Goal: Information Seeking & Learning: Learn about a topic

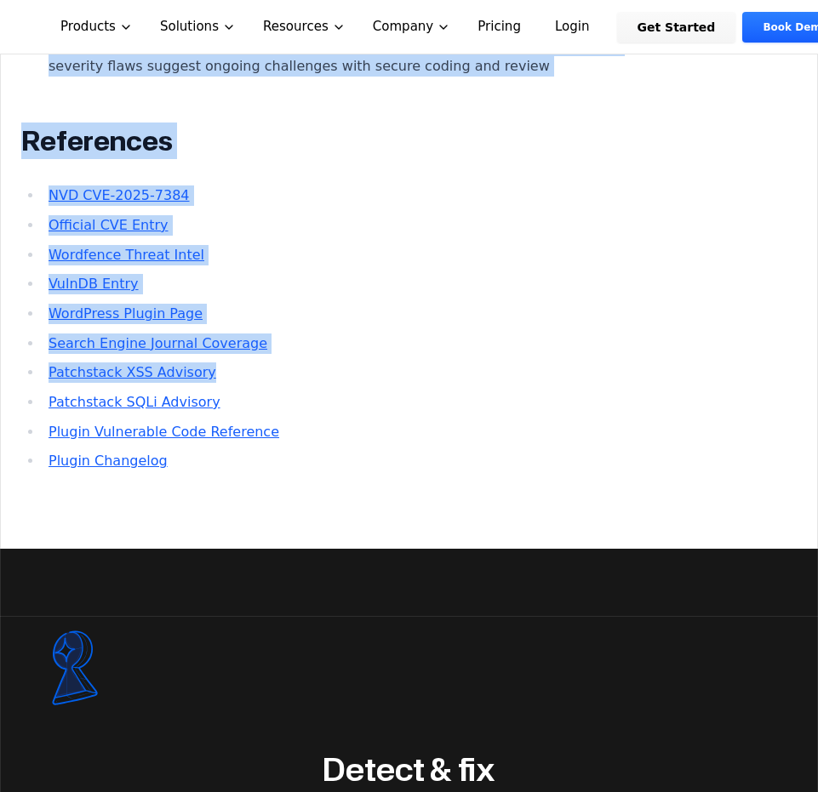
scroll to position [4085, 0]
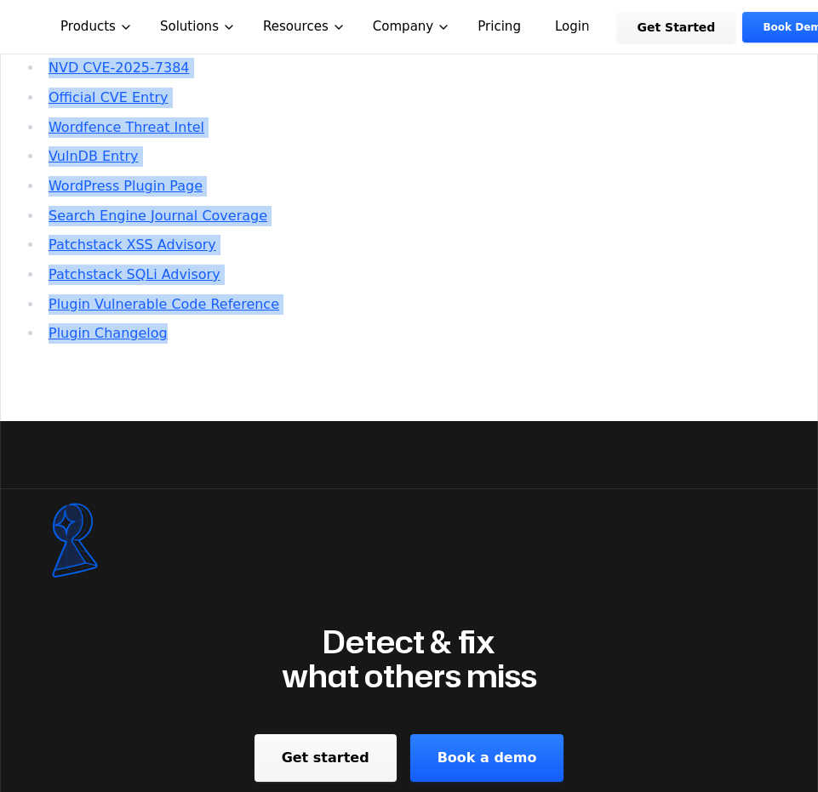
drag, startPoint x: 40, startPoint y: 215, endPoint x: 243, endPoint y: 561, distance: 400.5
copy main "WordPress Contact Form Entries Plugin CVE-2025-7384: Brief Summary of Critical …"
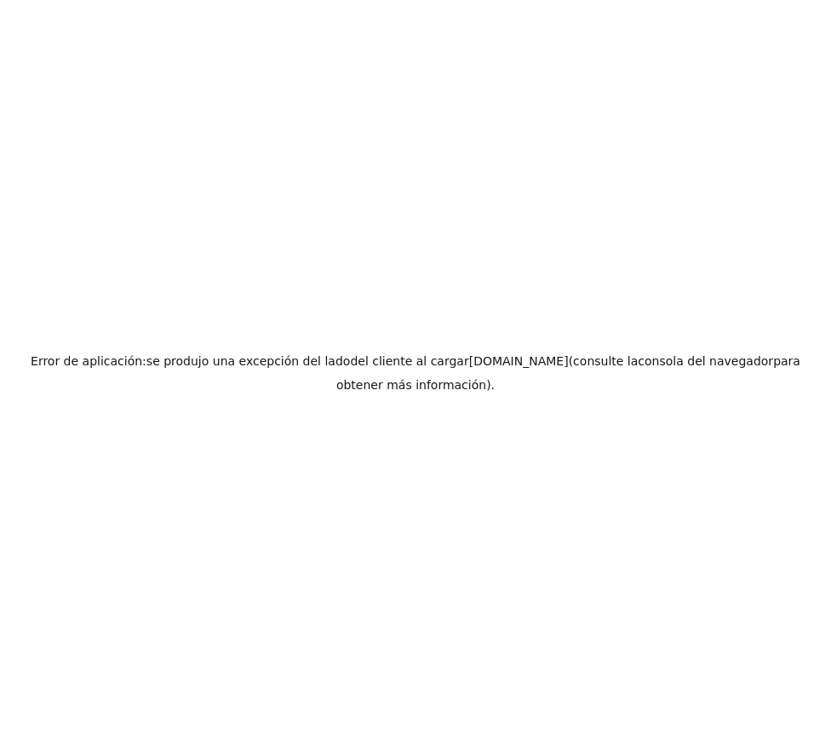
click at [231, 266] on div "Error de aplicación: se produjo una excepción del lado del cliente al cargar [D…" at bounding box center [415, 373] width 831 height 746
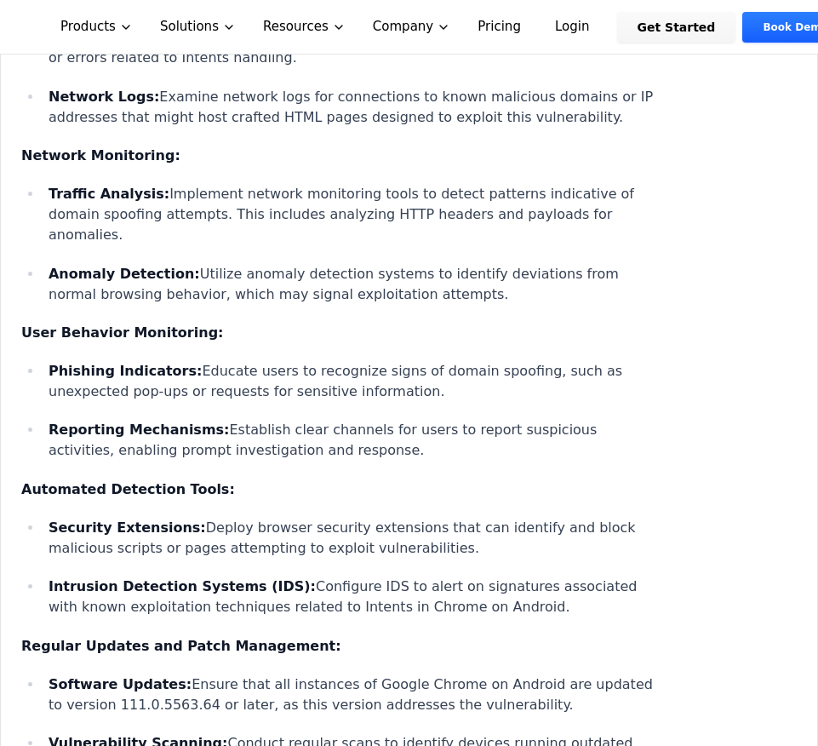
scroll to position [2655, 0]
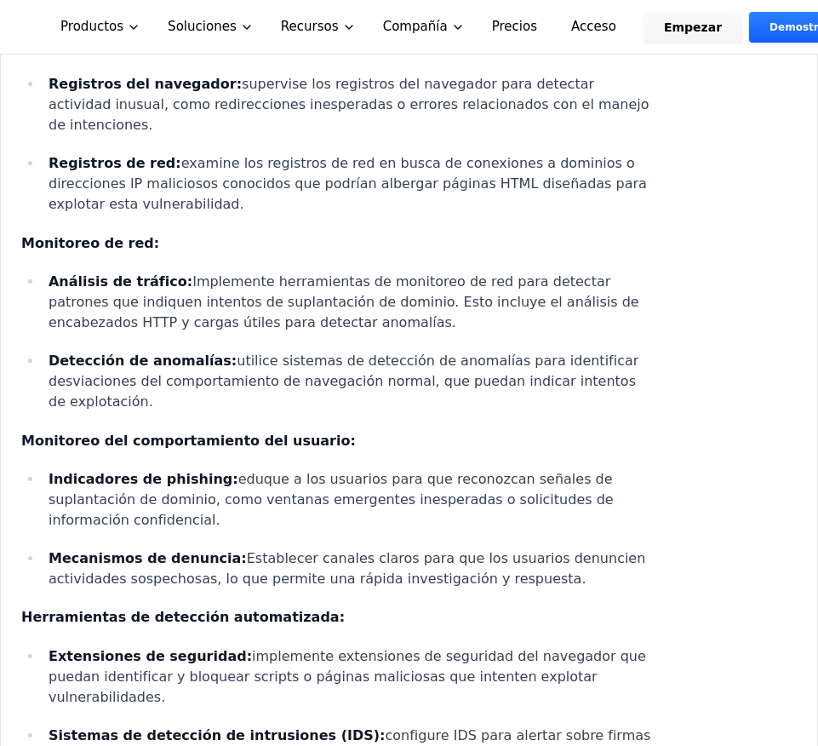
click at [294, 133] on font "supervise los registros del navegador para detectar actividad inusual, como red…" at bounding box center [349, 104] width 601 height 57
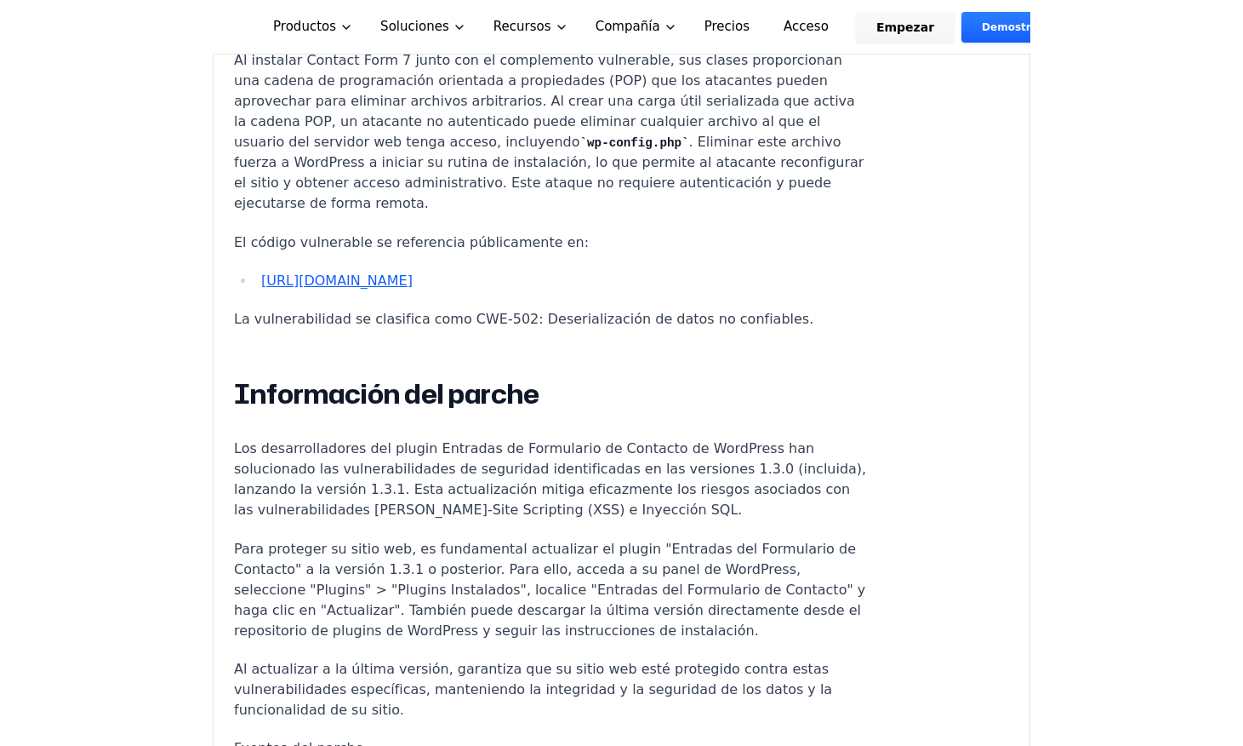
scroll to position [1758, 0]
